Goal: Go to known website: Access a specific website the user already knows

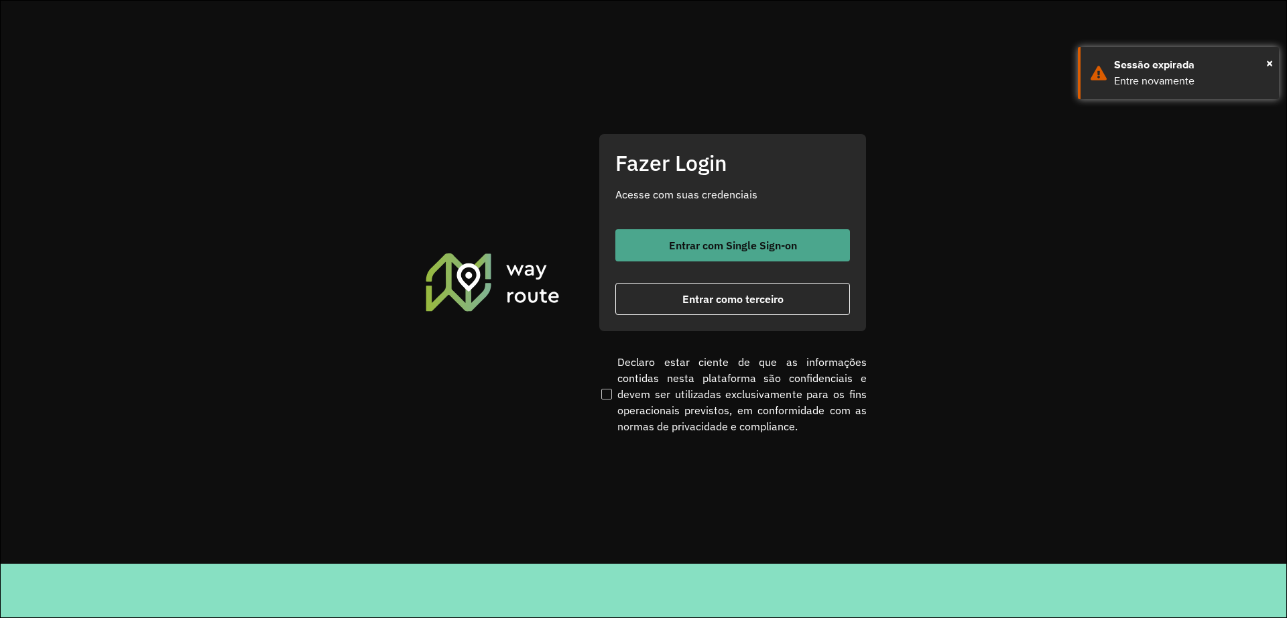
click at [682, 237] on button "Entrar com Single Sign-on" at bounding box center [733, 245] width 235 height 32
